Goal: Transaction & Acquisition: Purchase product/service

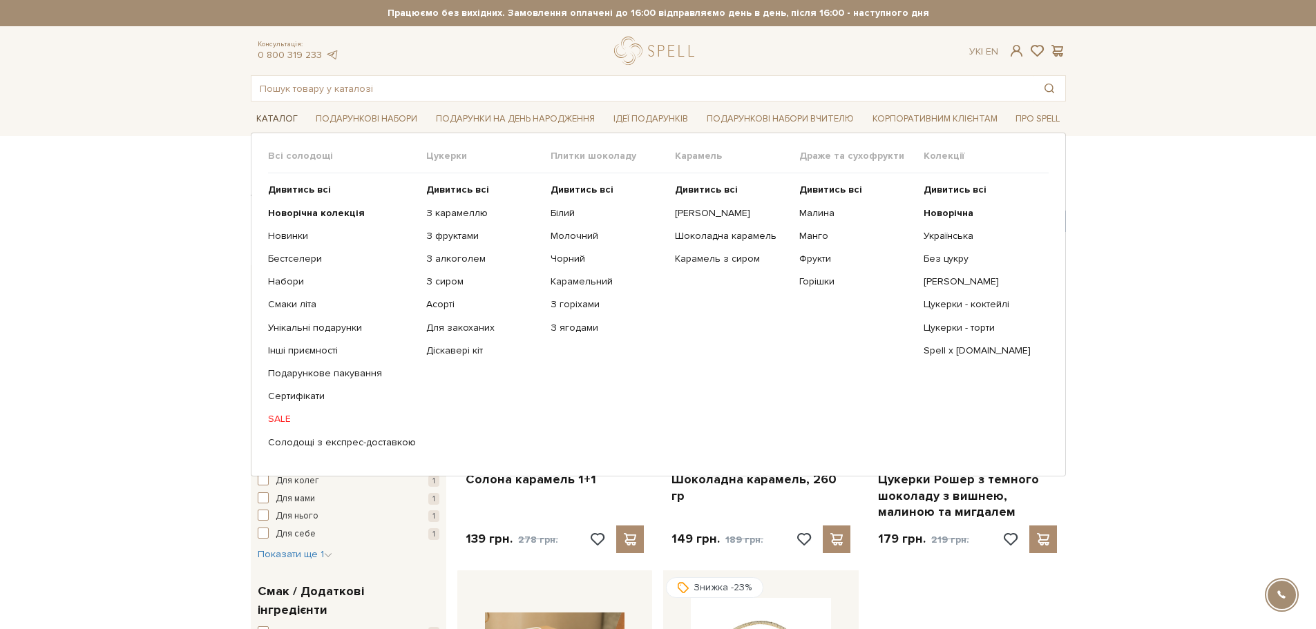
click at [278, 114] on link "Каталог" at bounding box center [277, 118] width 53 height 21
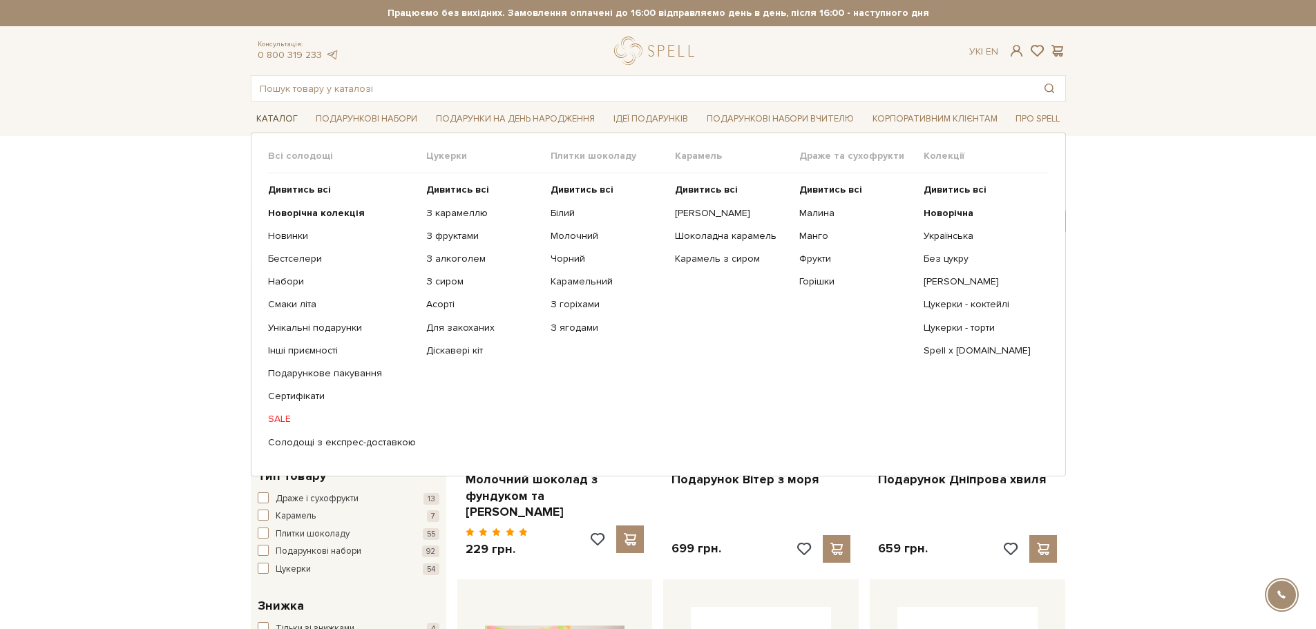
click at [283, 111] on link "Каталог" at bounding box center [277, 118] width 53 height 21
click at [279, 114] on link "Каталог" at bounding box center [277, 118] width 53 height 21
click at [288, 417] on link "SALE" at bounding box center [342, 419] width 148 height 12
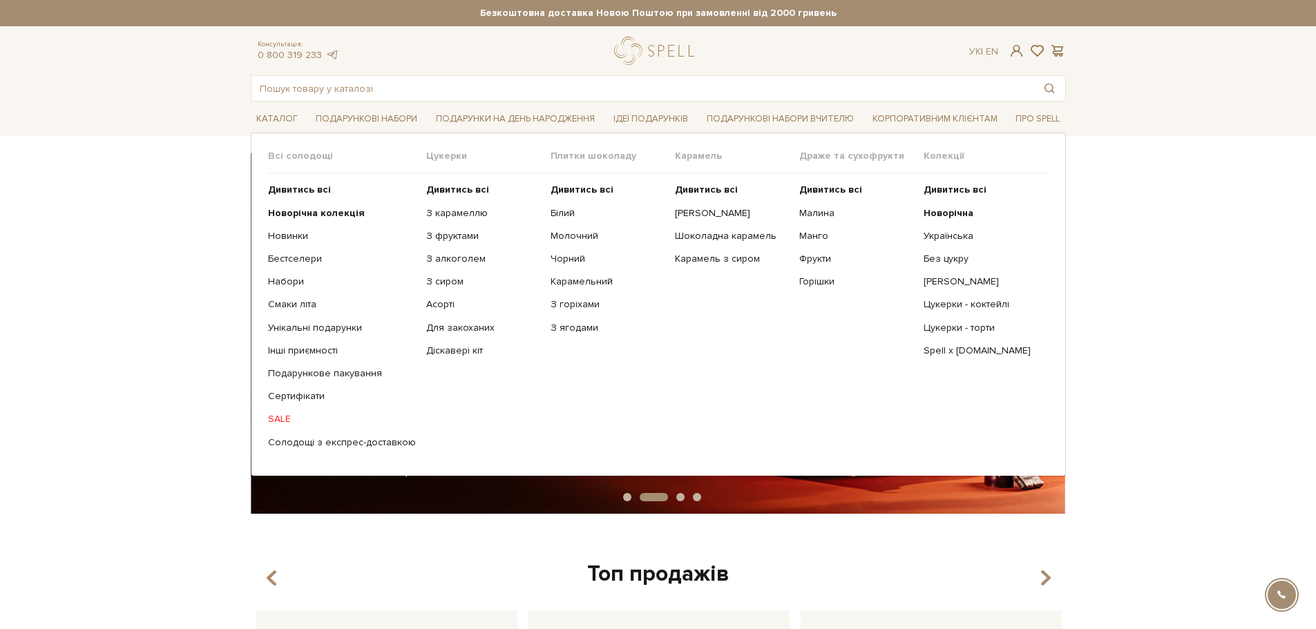
click at [277, 421] on link "SALE" at bounding box center [342, 419] width 148 height 12
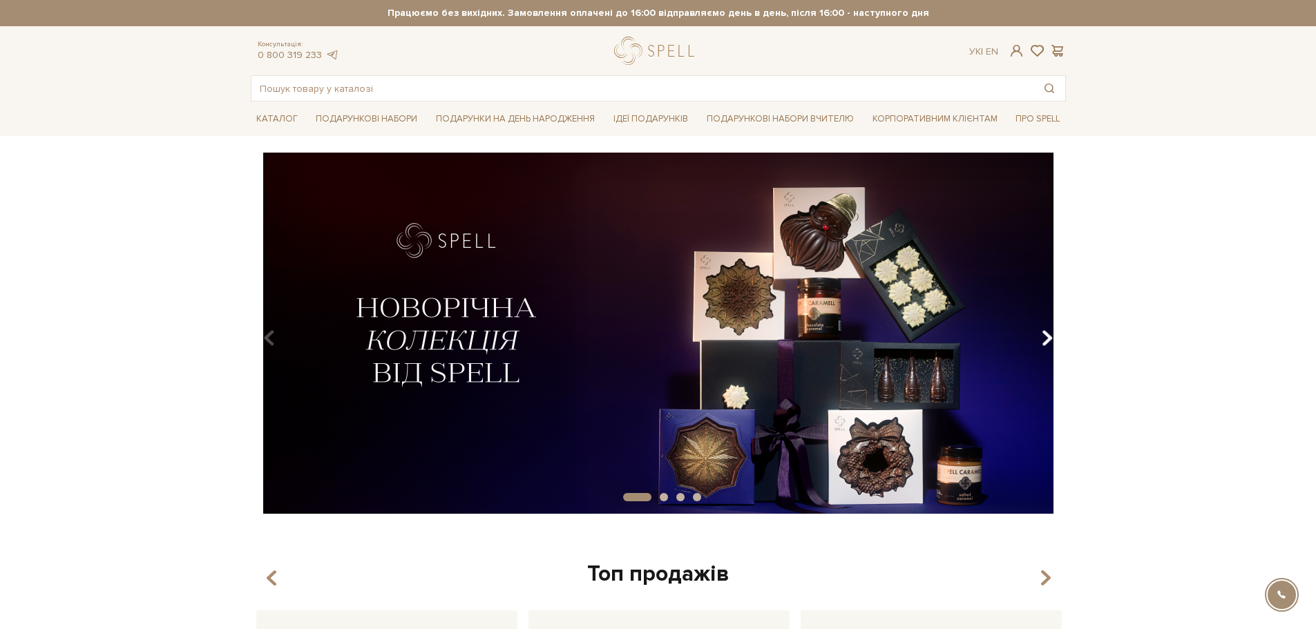
click at [1049, 335] on icon "Carousel Navigation" at bounding box center [1047, 338] width 12 height 23
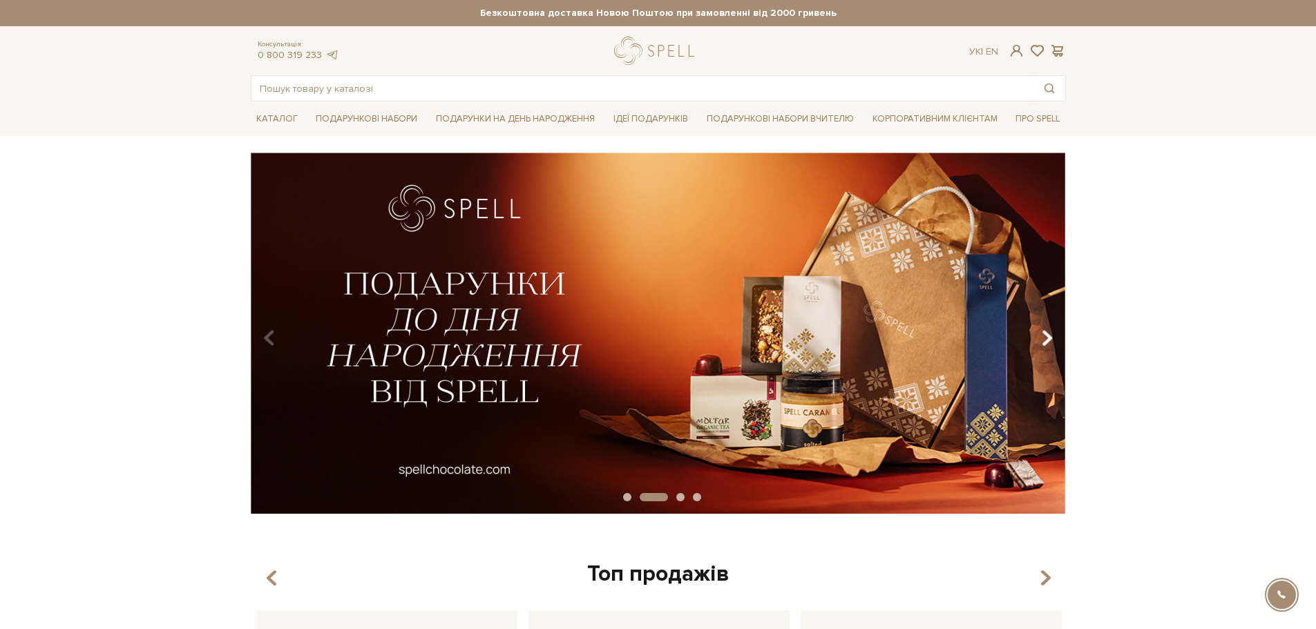
click at [1049, 335] on icon "Carousel Navigation" at bounding box center [1047, 338] width 12 height 23
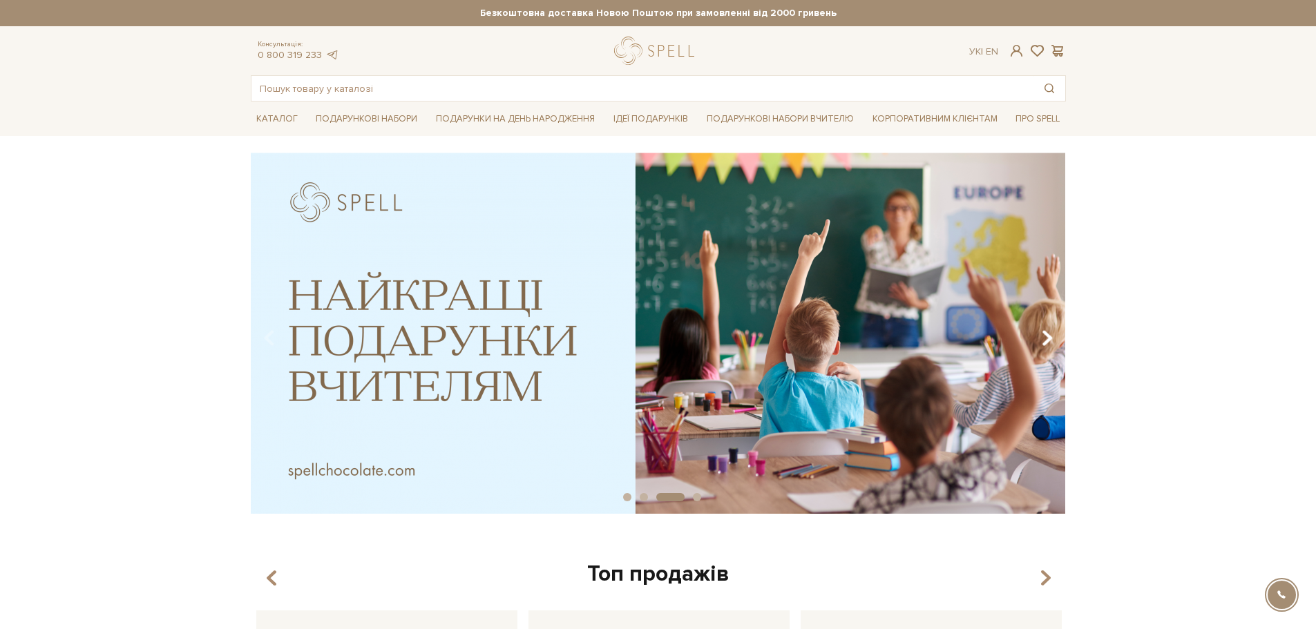
click at [1048, 333] on icon "Carousel Navigation" at bounding box center [1047, 338] width 12 height 23
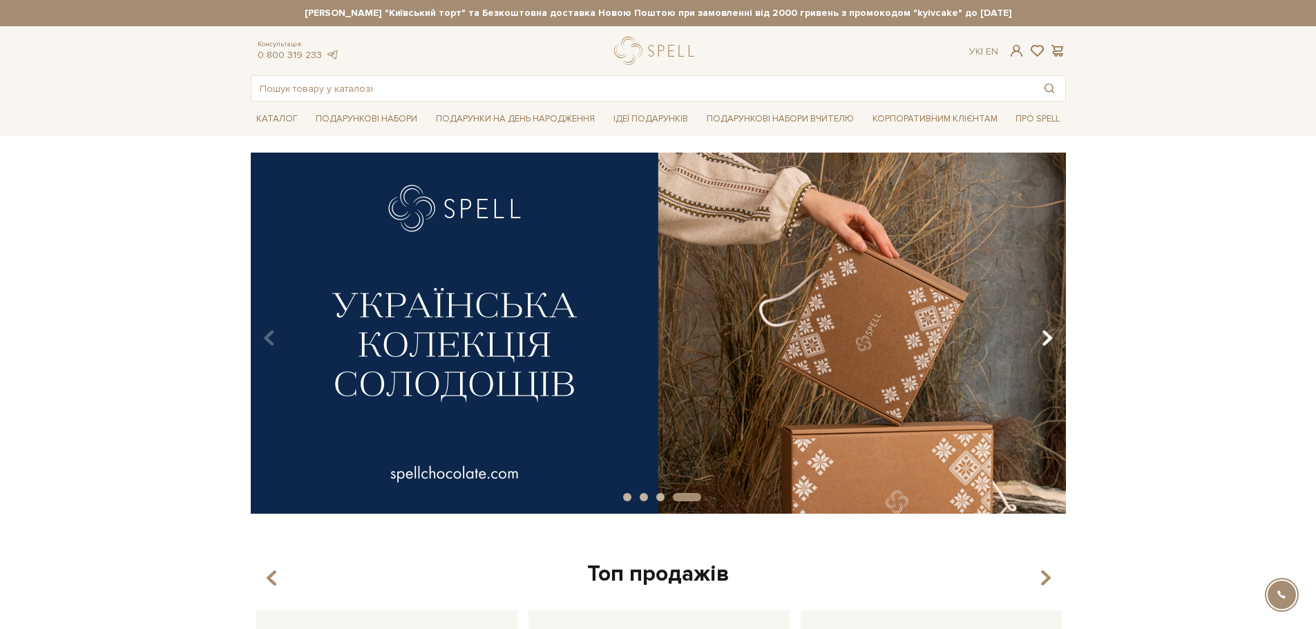
click at [1048, 333] on icon "Carousel Navigation" at bounding box center [1047, 338] width 12 height 23
